Goal: Communication & Community: Answer question/provide support

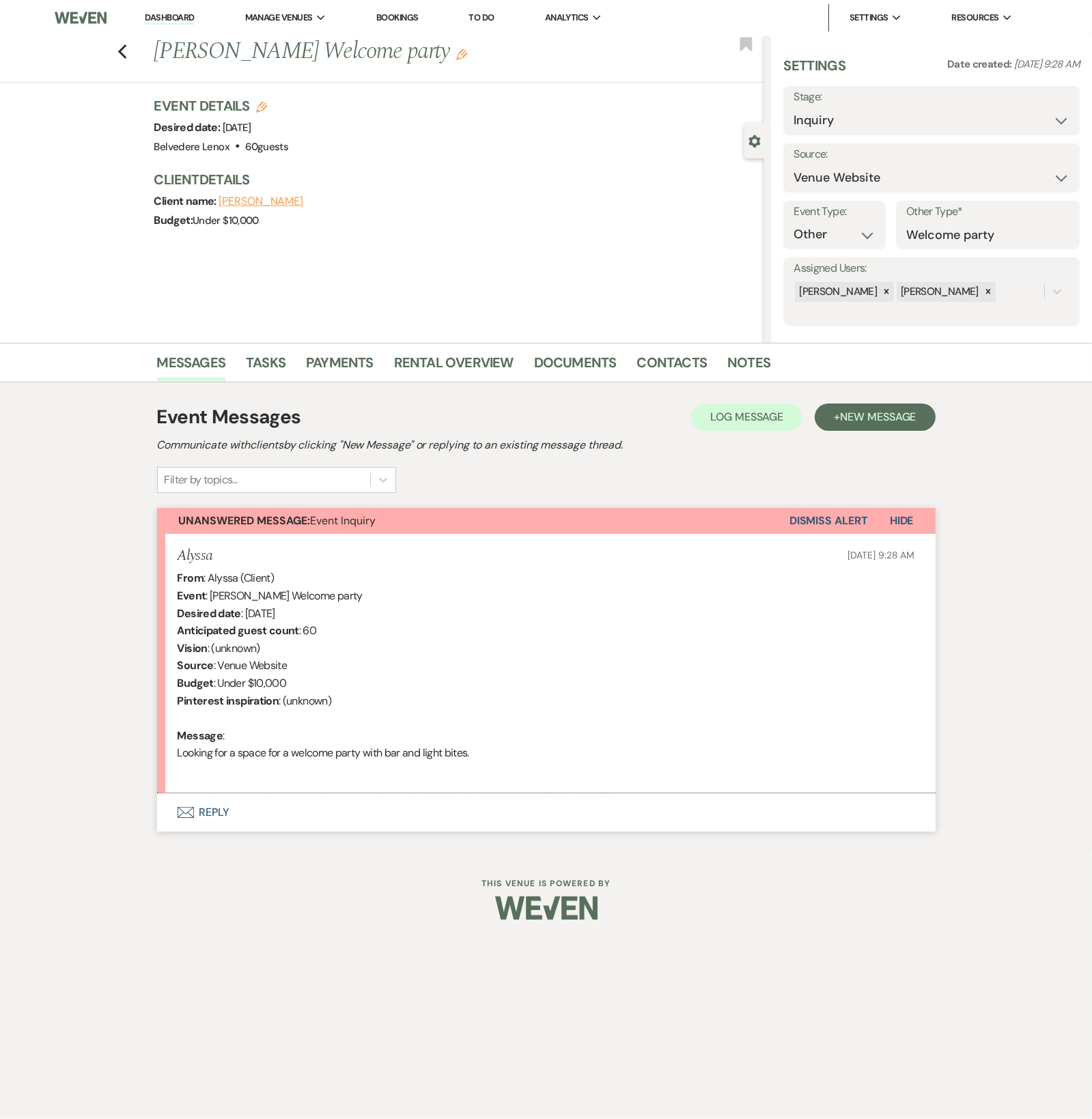
click at [221, 810] on button "Envelope Reply" at bounding box center [546, 812] width 778 height 38
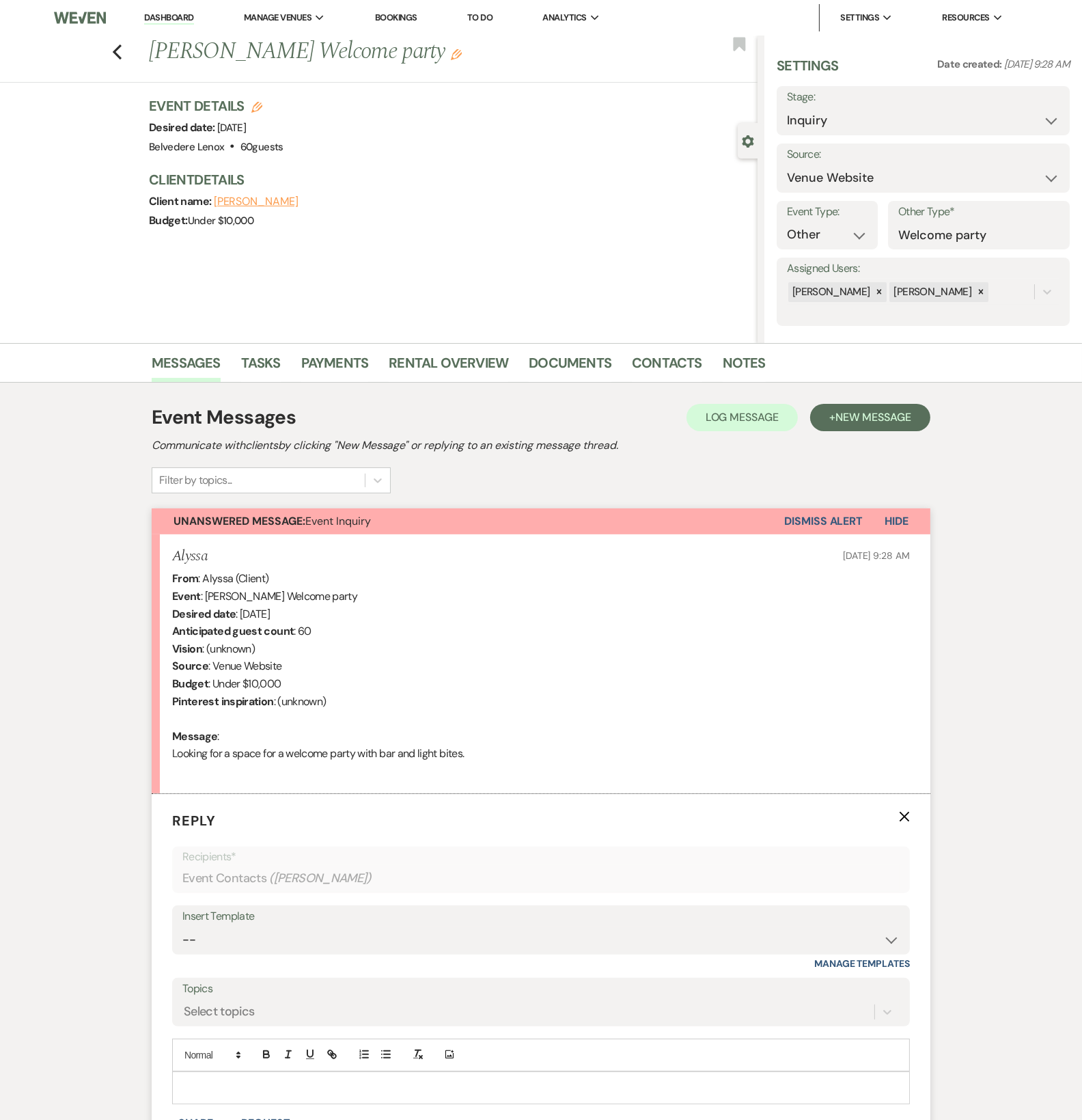
scroll to position [203, 0]
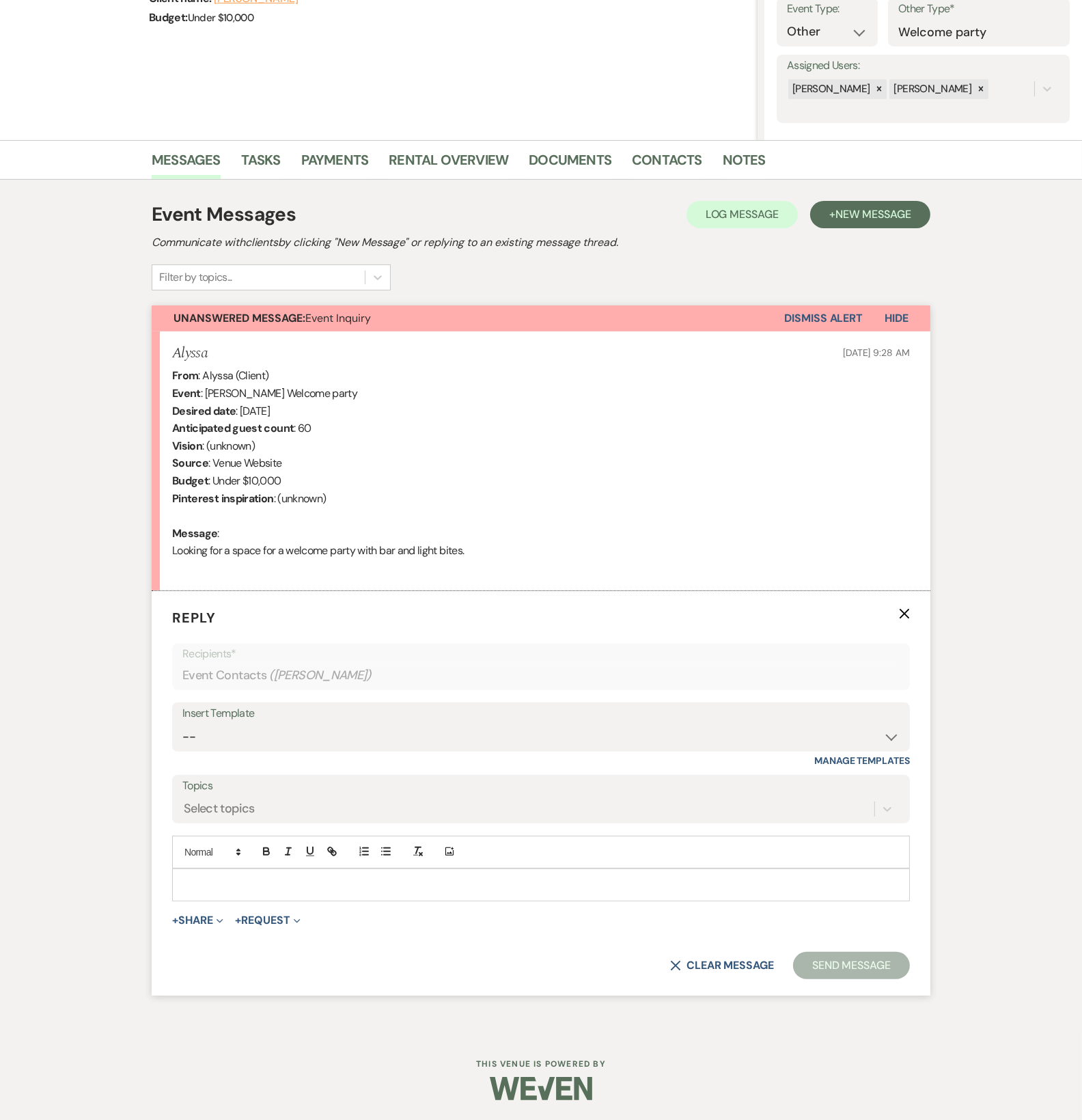
click at [241, 884] on p at bounding box center [541, 884] width 716 height 15
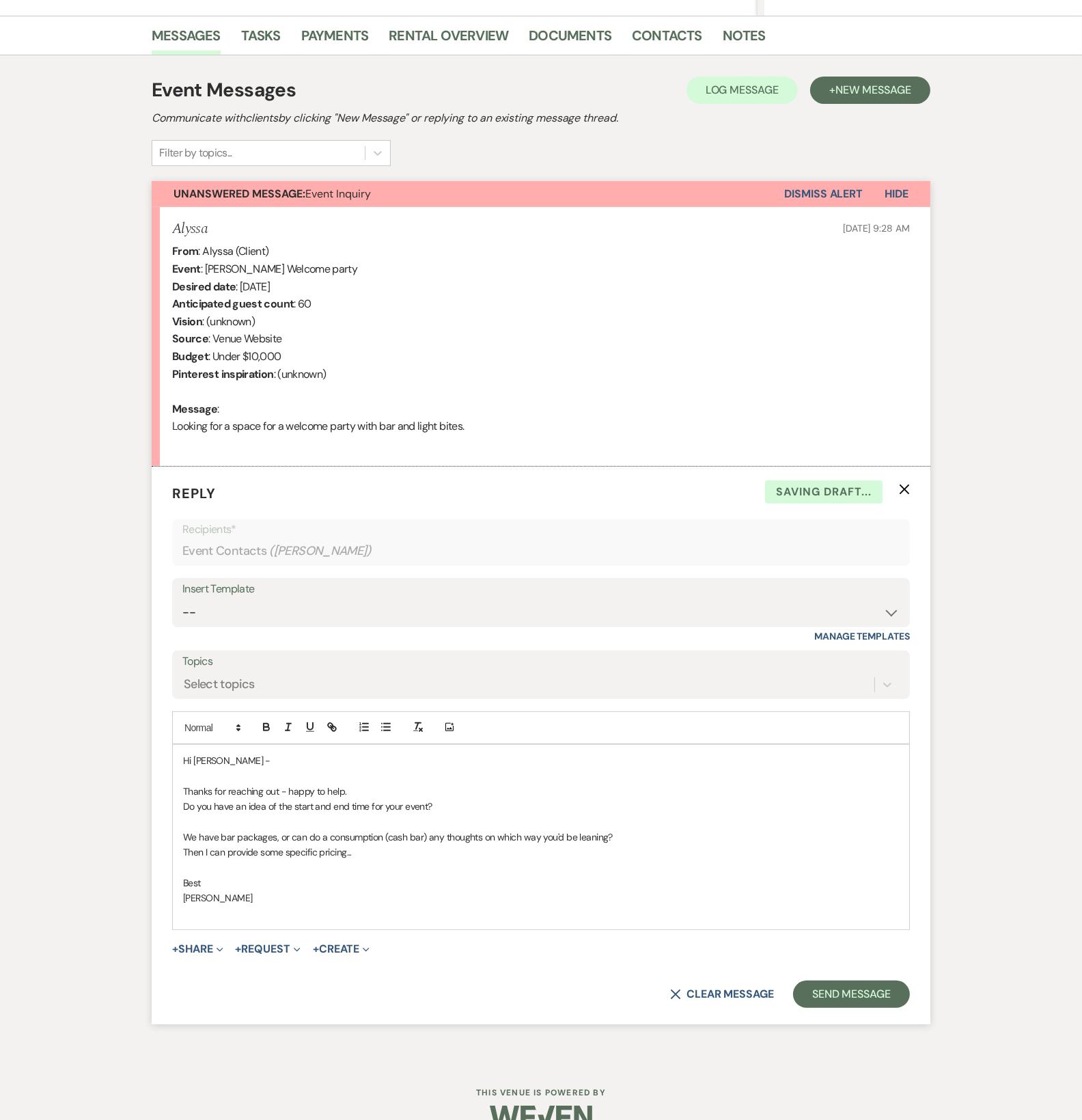
scroll to position [355, 0]
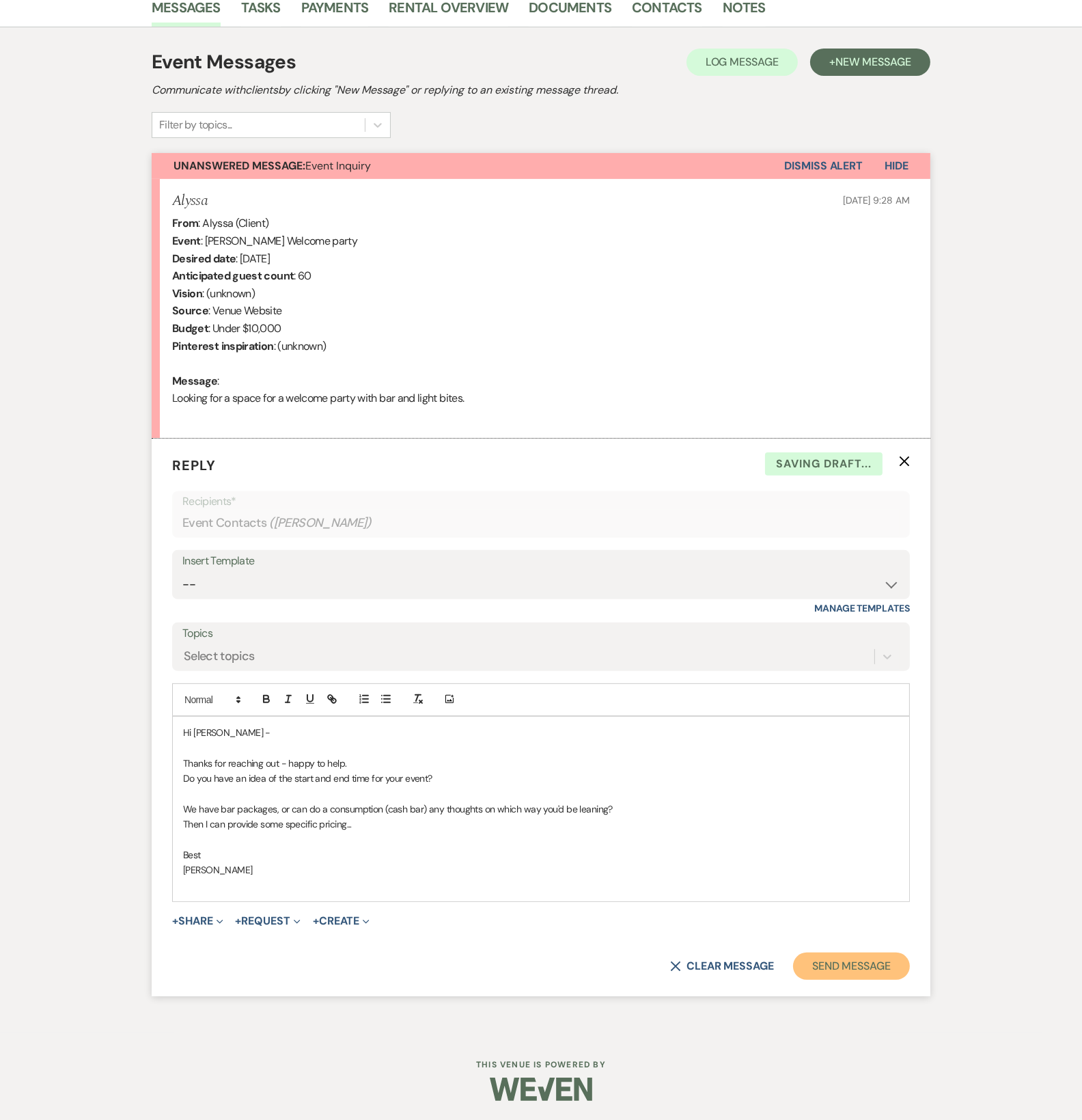
click at [875, 970] on button "Send Message" at bounding box center [851, 965] width 117 height 27
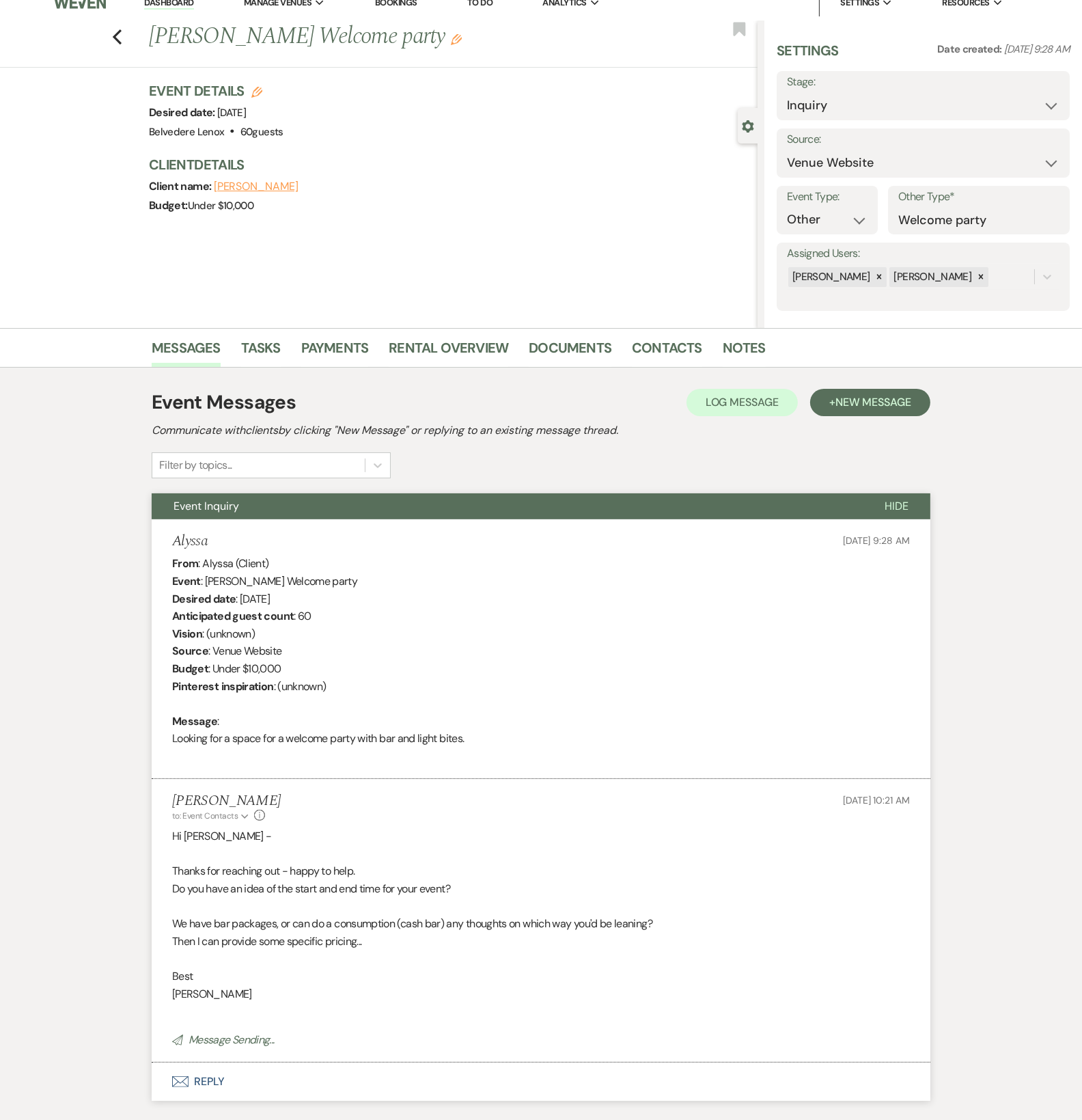
scroll to position [0, 0]
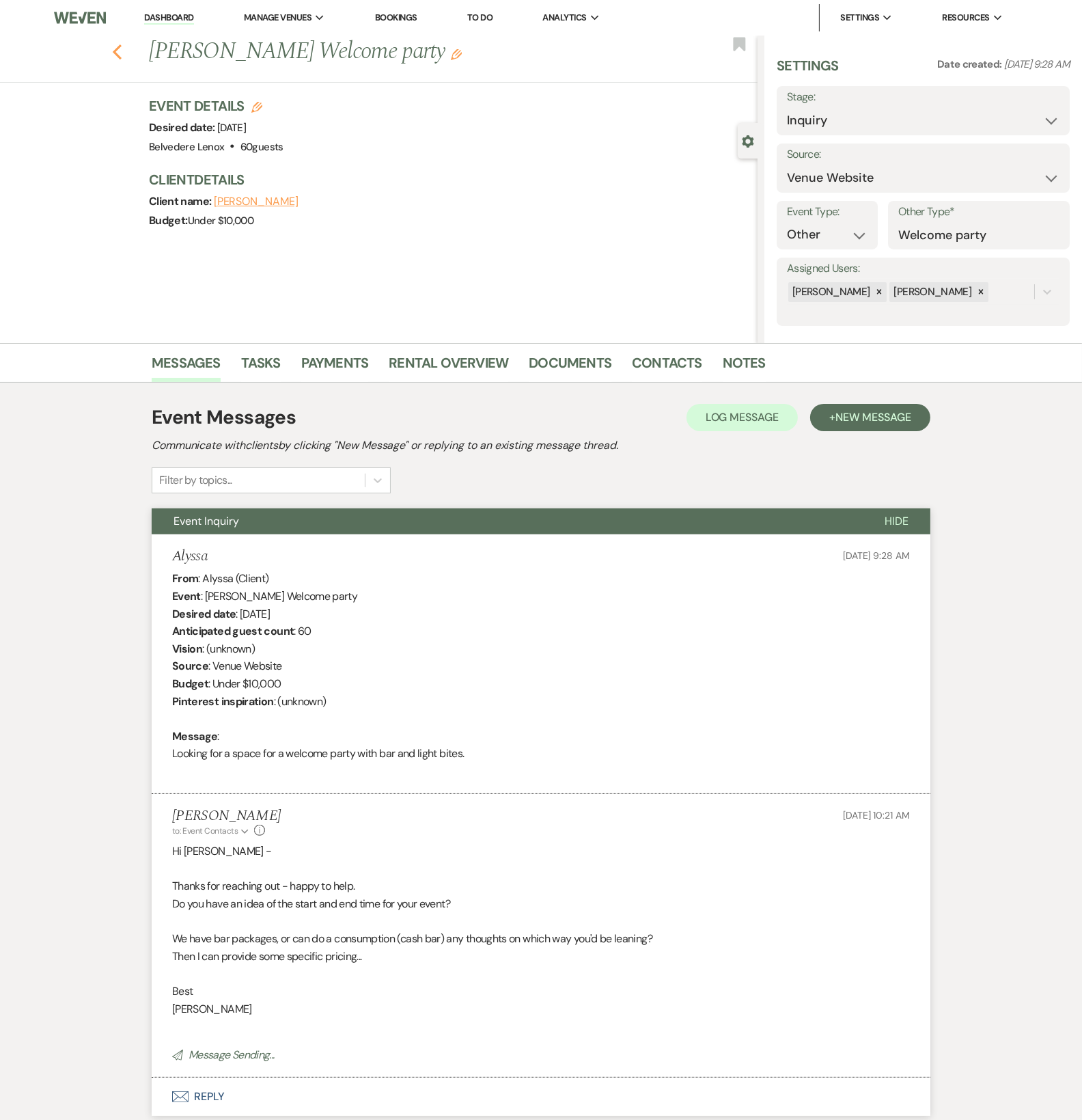
click at [122, 57] on use "button" at bounding box center [117, 52] width 9 height 15
